Goal: Find specific page/section: Find specific page/section

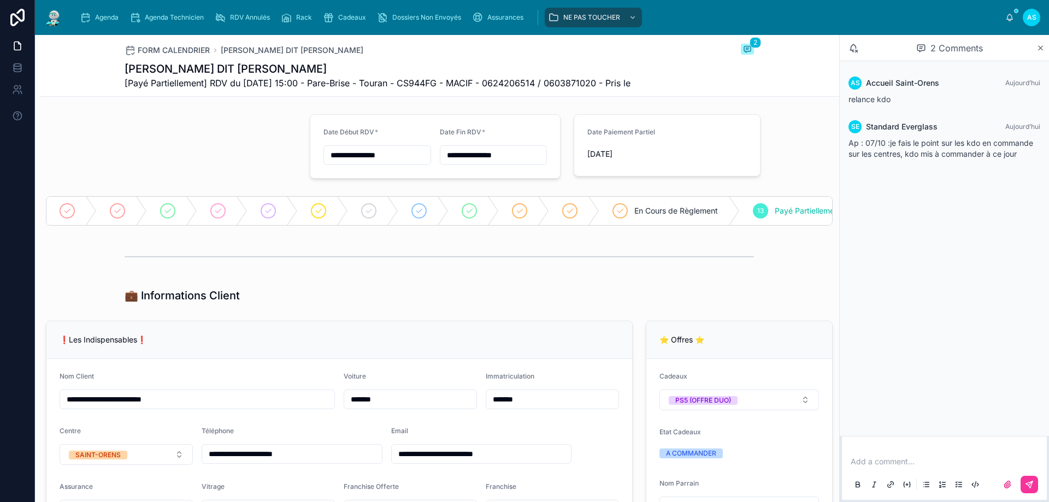
click at [96, 16] on span "Agenda" at bounding box center [107, 17] width 24 height 9
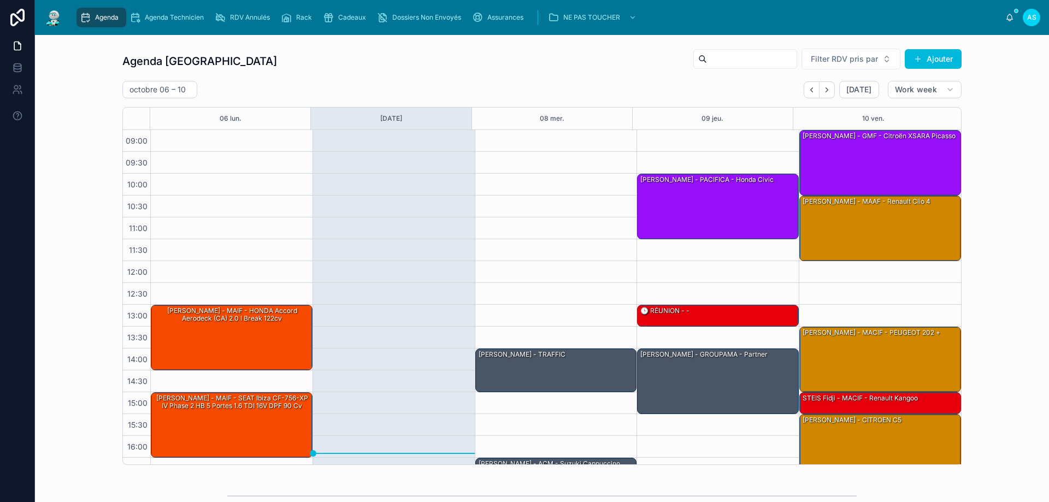
click at [824, 93] on icon "Next" at bounding box center [827, 90] width 8 height 8
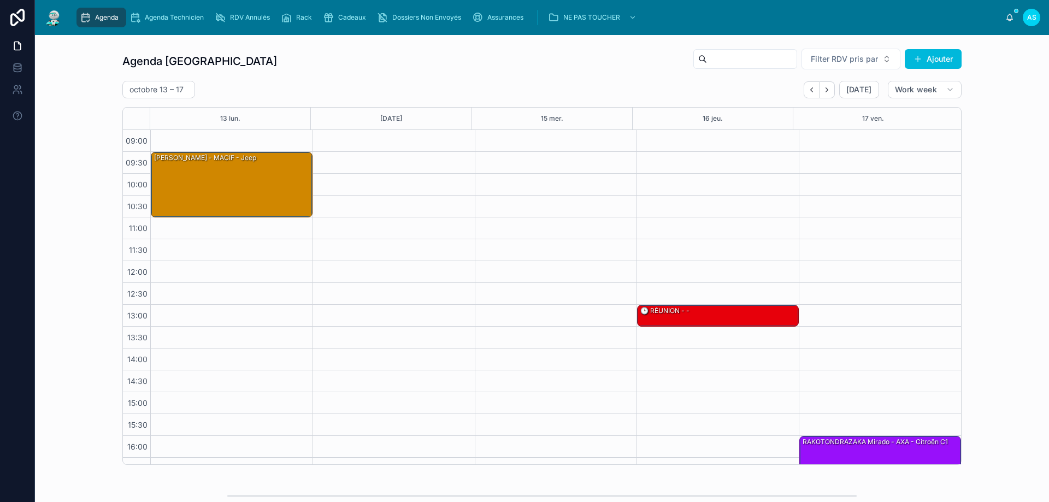
click at [824, 93] on icon "Next" at bounding box center [827, 90] width 8 height 8
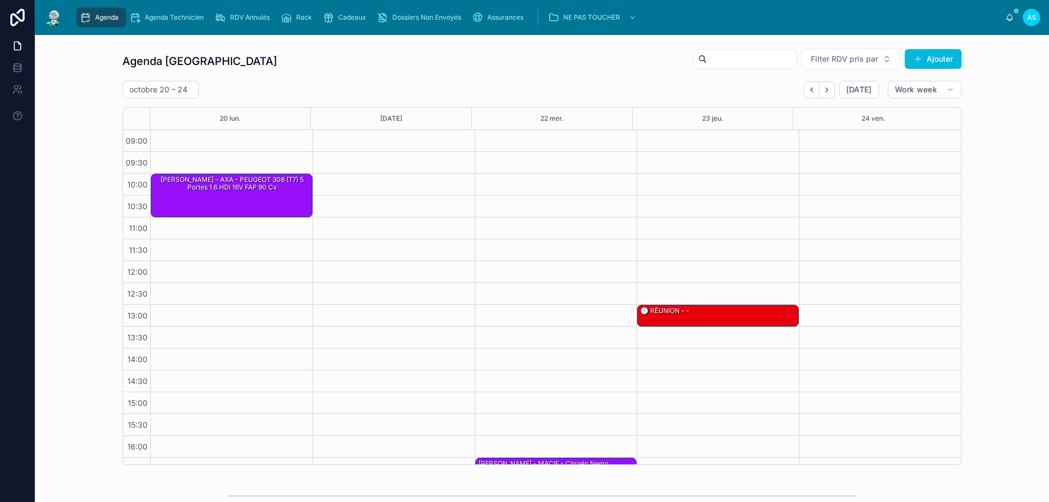
click at [824, 93] on icon "Next" at bounding box center [827, 90] width 8 height 8
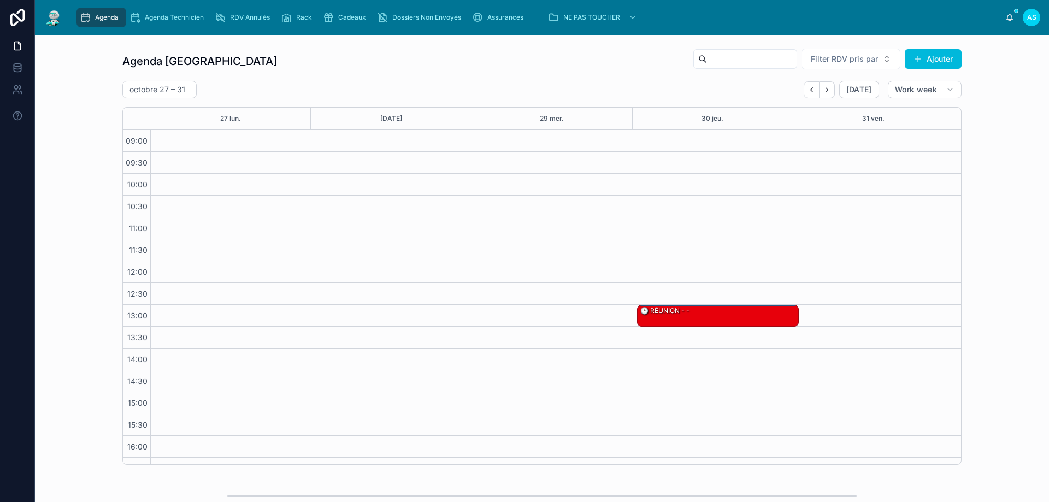
click at [824, 93] on icon "Next" at bounding box center [827, 90] width 8 height 8
click at [811, 91] on icon "Back" at bounding box center [812, 89] width 2 height 4
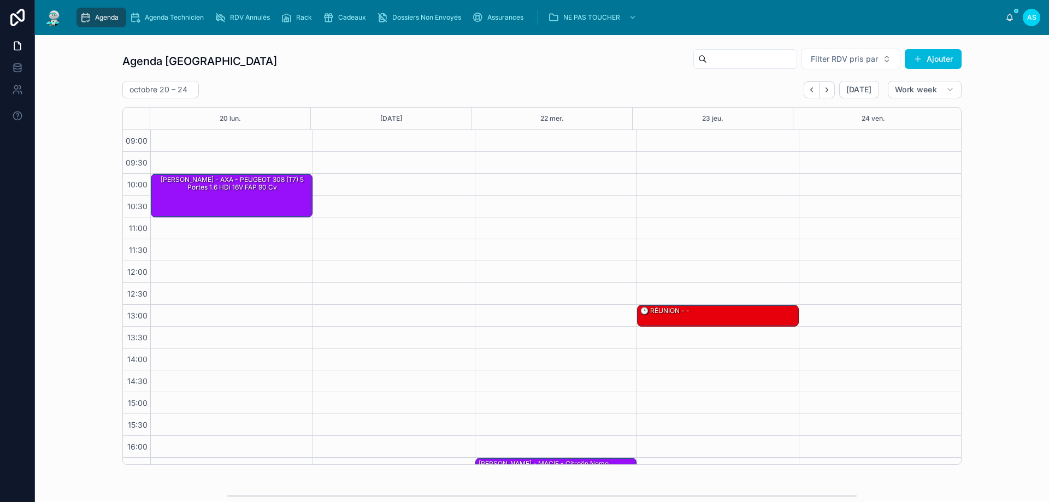
click at [811, 91] on icon "Back" at bounding box center [812, 89] width 2 height 4
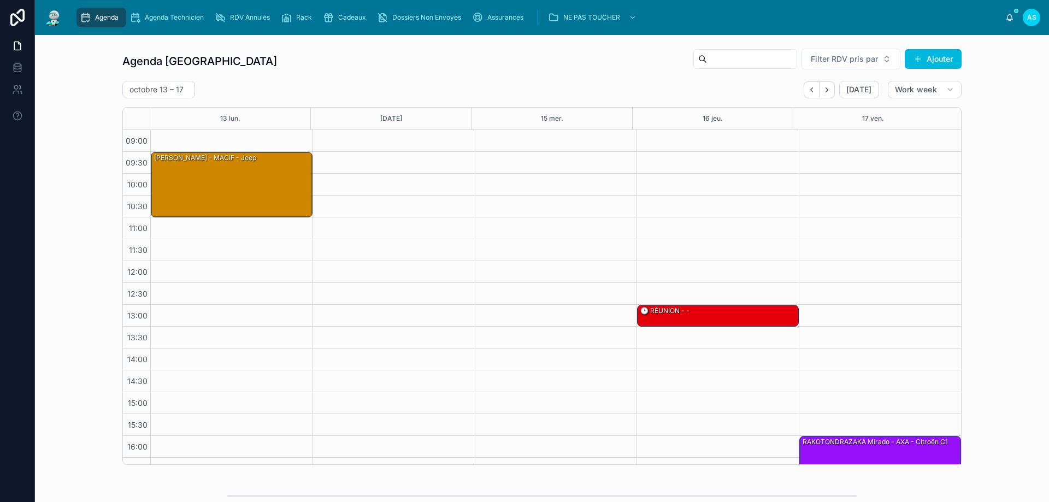
click at [811, 91] on icon "Back" at bounding box center [812, 89] width 2 height 4
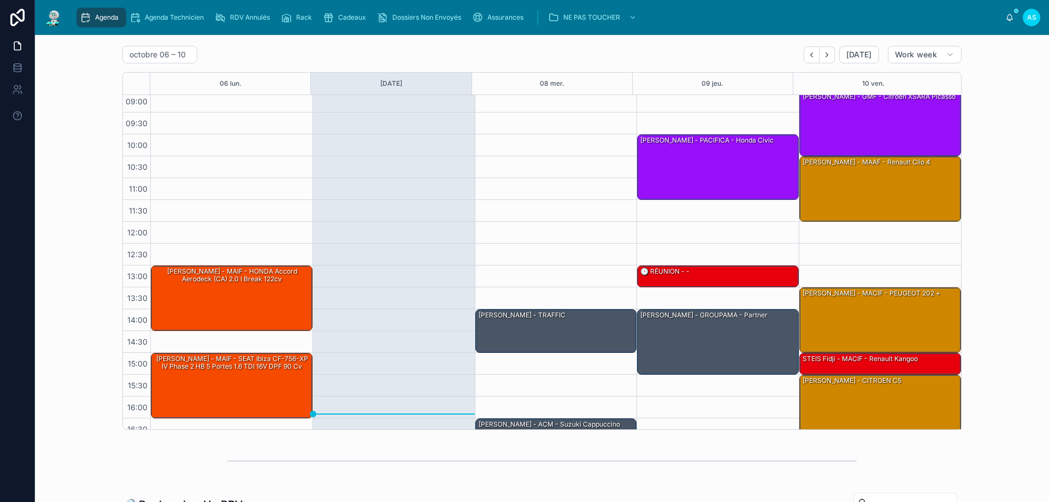
scroll to position [55, 0]
